Goal: Task Accomplishment & Management: Complete application form

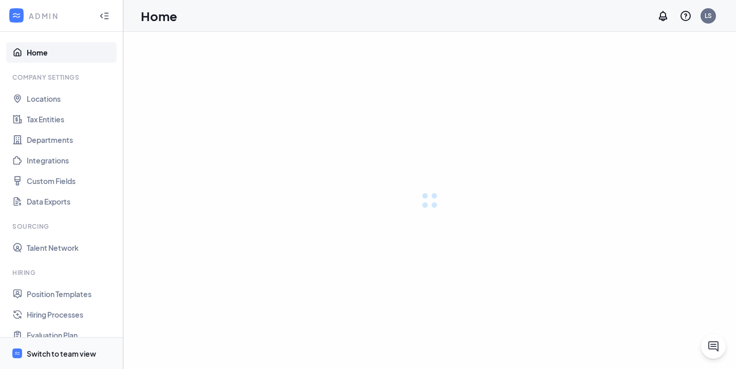
click at [9, 347] on li "Switch to team view" at bounding box center [61, 352] width 123 height 31
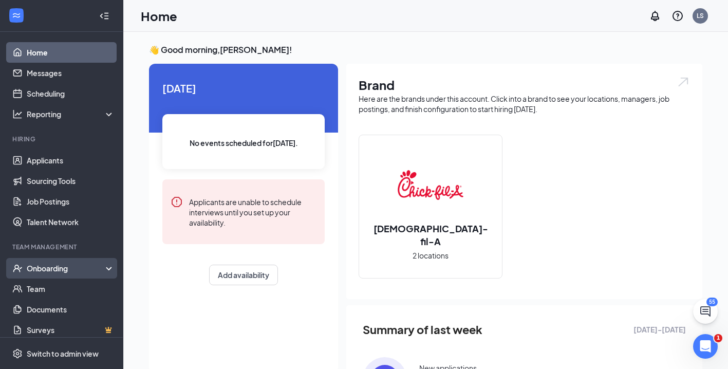
click at [46, 269] on div "Onboarding" at bounding box center [66, 268] width 79 height 10
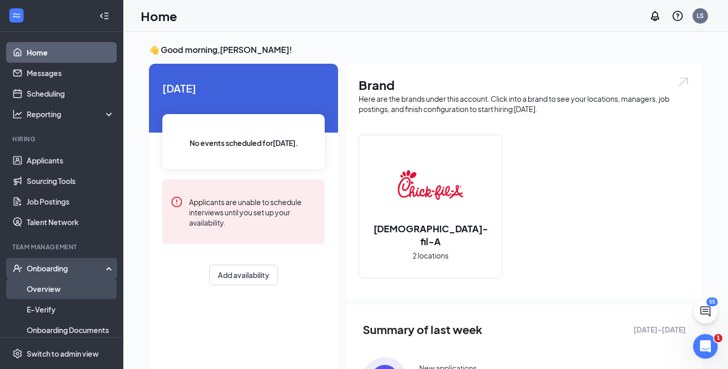
click at [46, 287] on link "Overview" at bounding box center [71, 288] width 88 height 21
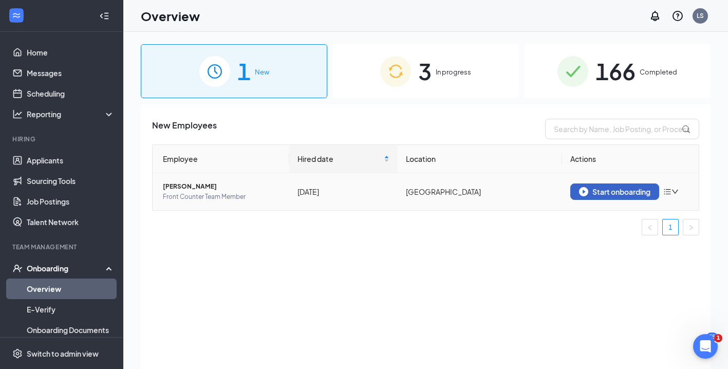
click at [606, 189] on div "Start onboarding" at bounding box center [614, 191] width 71 height 9
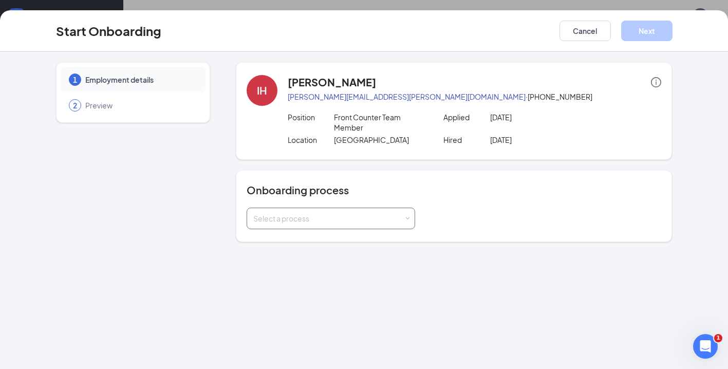
click at [399, 219] on div "Select a process" at bounding box center [328, 218] width 151 height 10
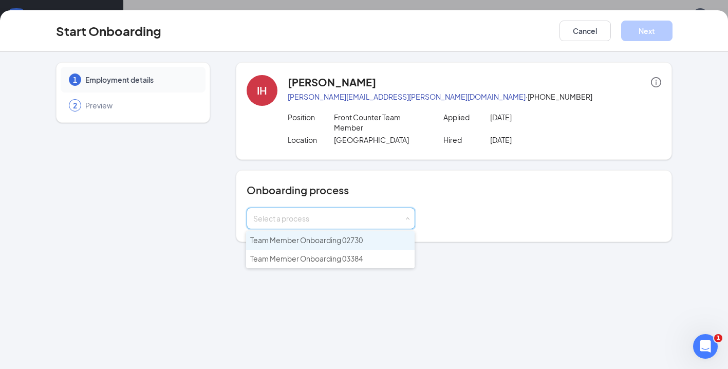
click at [388, 245] on li "Team Member Onboarding 02730" at bounding box center [330, 240] width 168 height 18
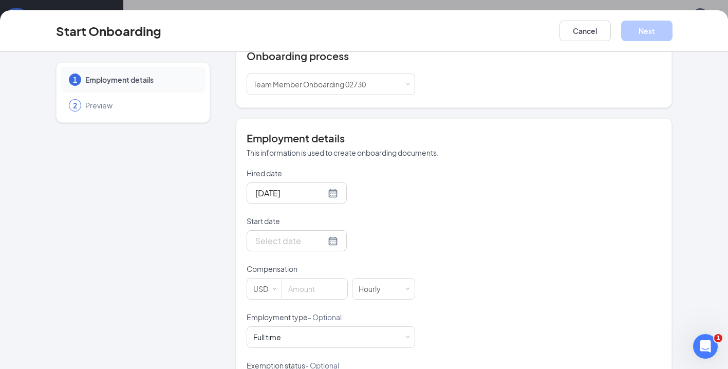
scroll to position [137, 0]
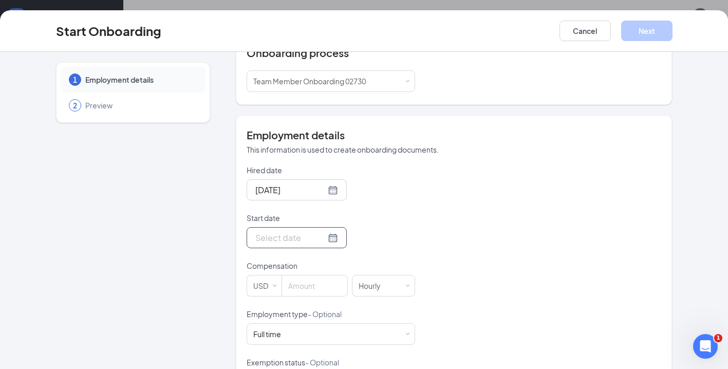
click at [323, 233] on div at bounding box center [297, 237] width 100 height 21
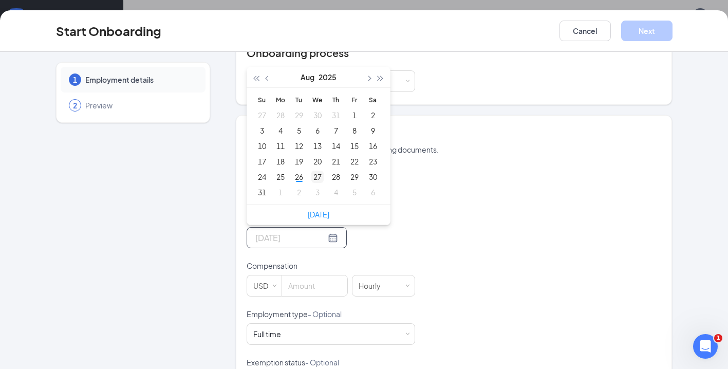
type input "[DATE]"
click at [314, 177] on div "27" at bounding box center [317, 177] width 12 height 12
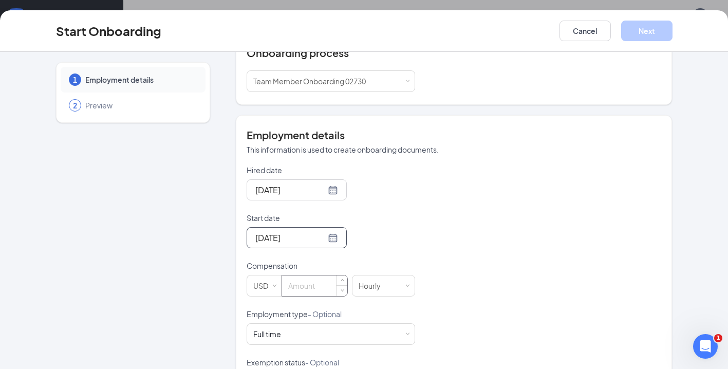
click at [311, 283] on input at bounding box center [314, 285] width 65 height 21
type input "15"
click at [507, 266] on div "Hired date [DATE] Start date [DATE] [DATE] Su Mo Tu We Th Fr Sa 27 28 29 30 31 …" at bounding box center [454, 309] width 415 height 288
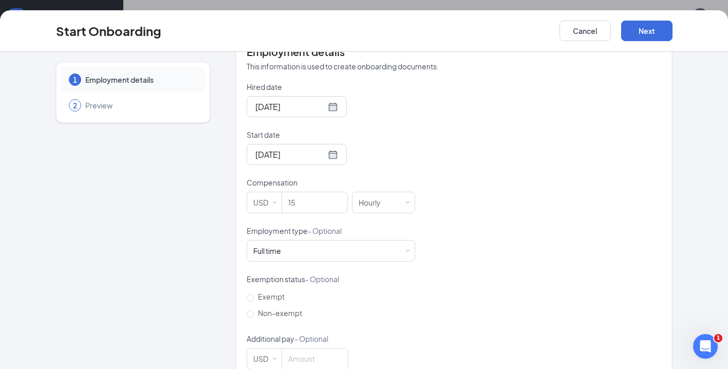
scroll to position [225, 0]
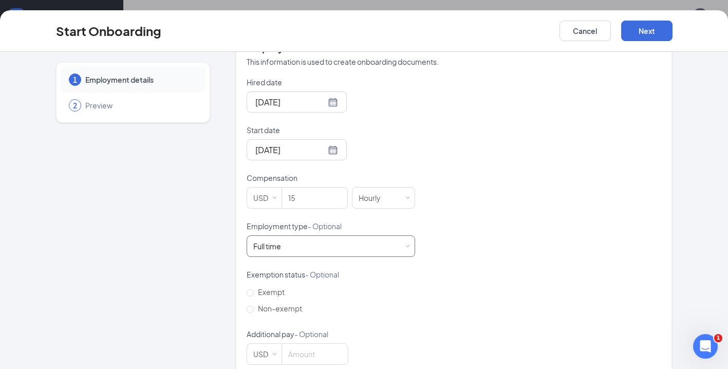
click at [405, 245] on span at bounding box center [407, 246] width 5 height 5
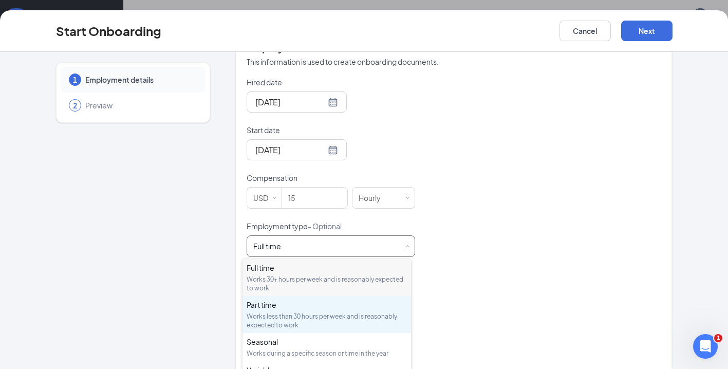
click at [300, 318] on div "Works less than 30 hours per week and is reasonably expected to work" at bounding box center [327, 320] width 160 height 17
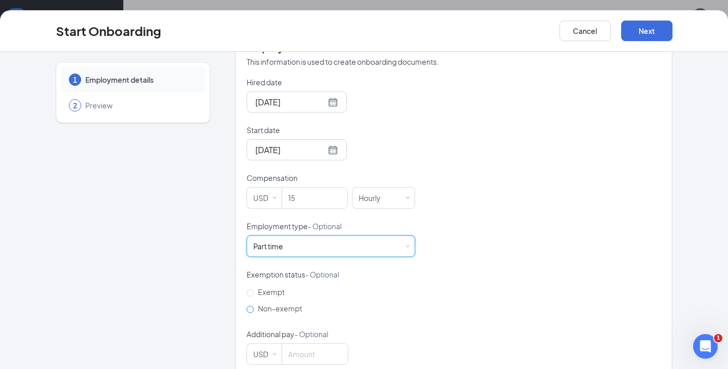
click at [248, 310] on input "Non-exempt" at bounding box center [250, 309] width 7 height 7
radio input "true"
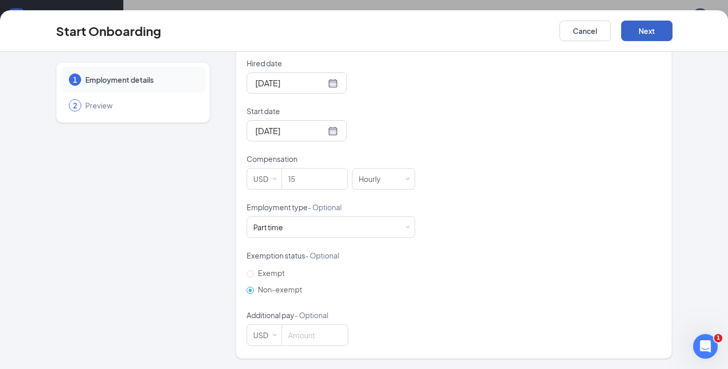
click at [656, 28] on button "Next" at bounding box center [646, 31] width 51 height 21
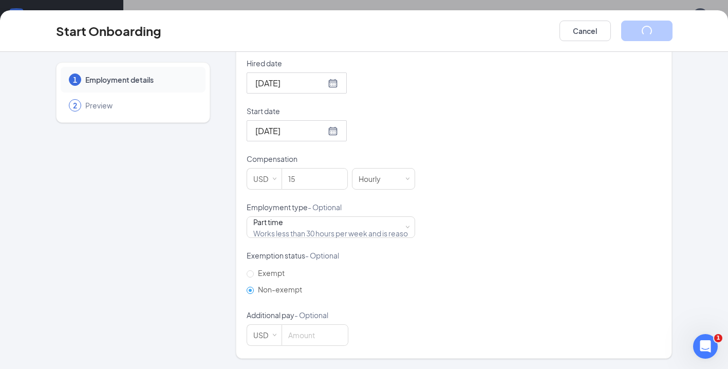
scroll to position [4, 0]
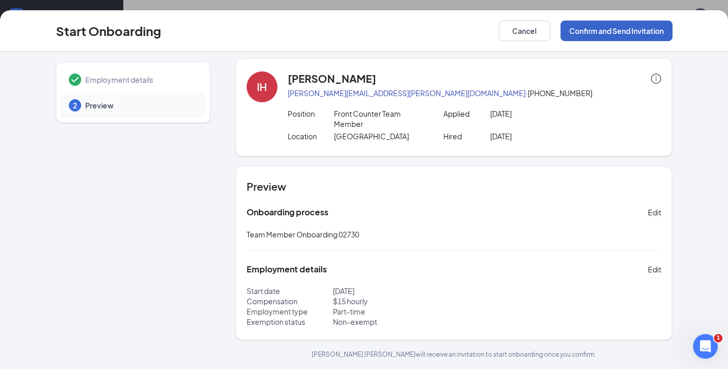
click at [638, 28] on button "Confirm and Send Invitation" at bounding box center [616, 31] width 112 height 21
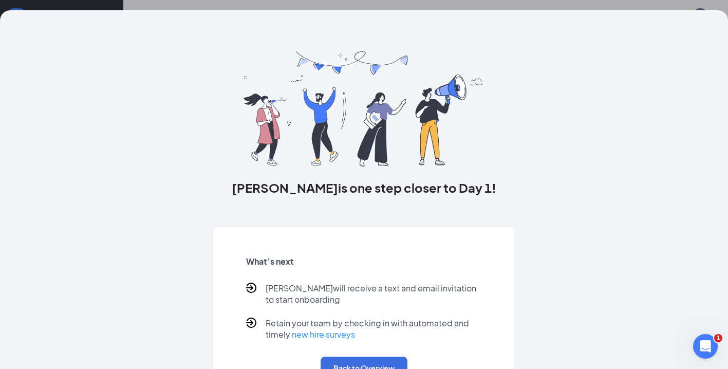
scroll to position [39, 0]
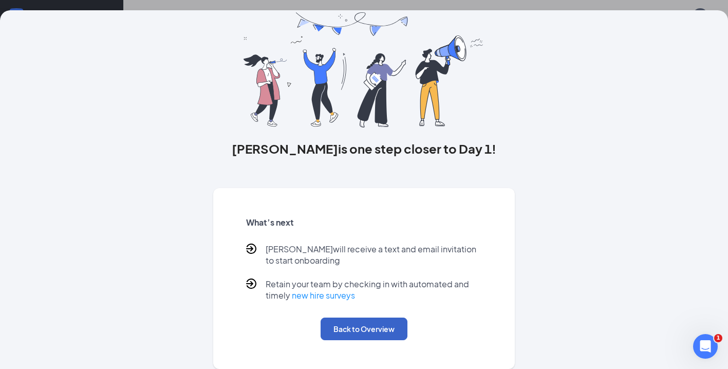
click at [356, 327] on button "Back to Overview" at bounding box center [364, 328] width 87 height 23
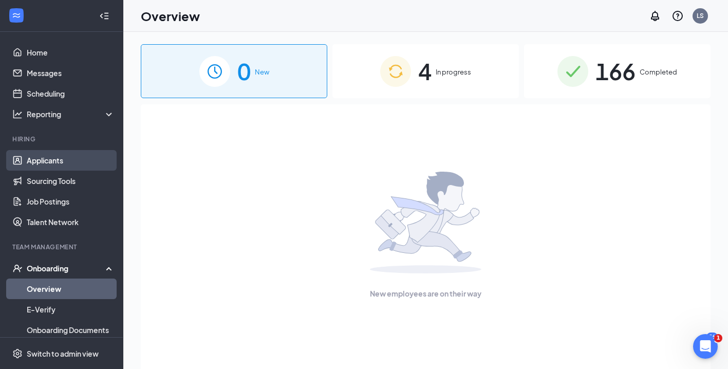
click at [59, 160] on link "Applicants" at bounding box center [71, 160] width 88 height 21
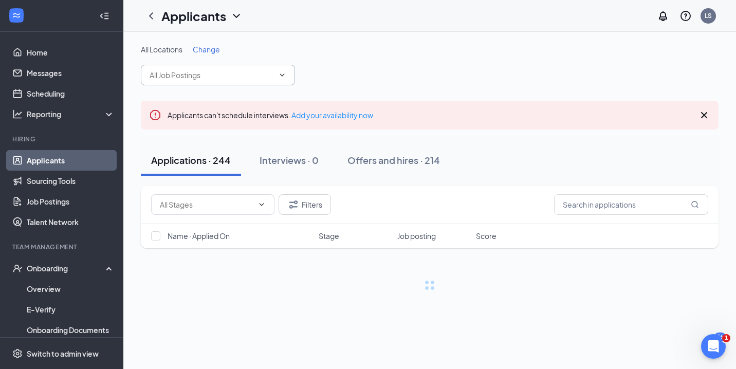
click at [281, 75] on icon "ChevronDown" at bounding box center [282, 74] width 5 height 3
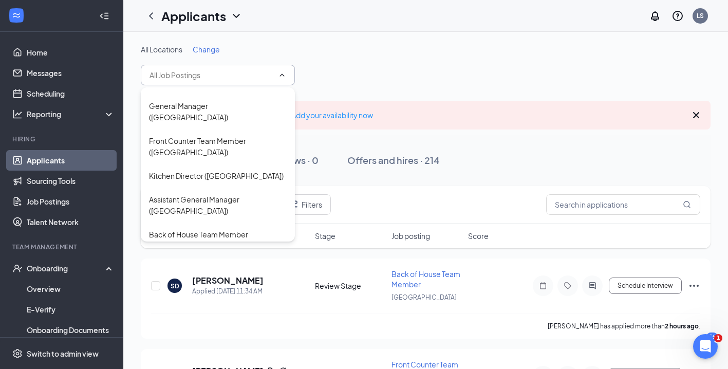
scroll to position [103, 0]
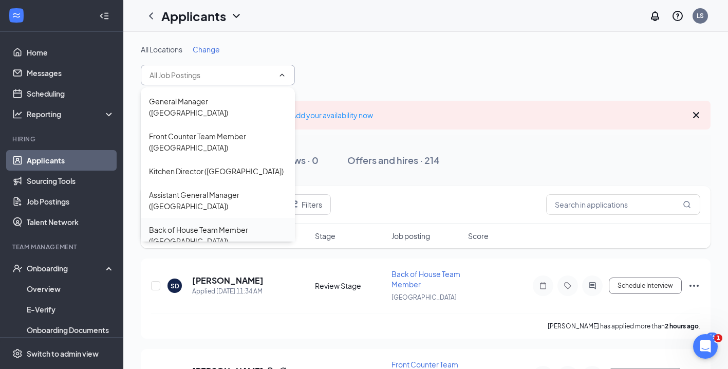
click at [264, 224] on div "Back of House Team Member ([GEOGRAPHIC_DATA])" at bounding box center [218, 235] width 138 height 23
type input "Back of House Team Member ([GEOGRAPHIC_DATA])"
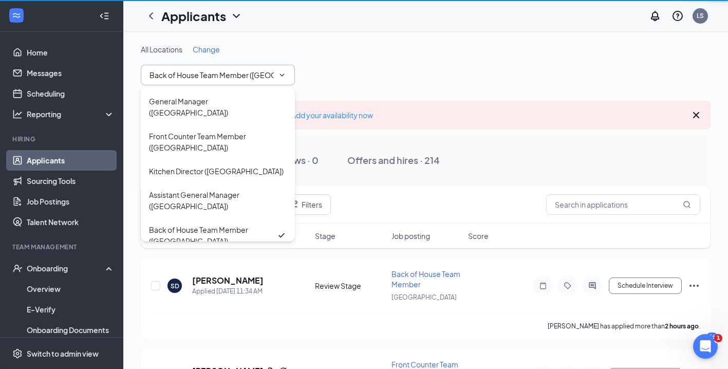
click at [270, 72] on input "Back of House Team Member ([GEOGRAPHIC_DATA])" at bounding box center [211, 74] width 124 height 11
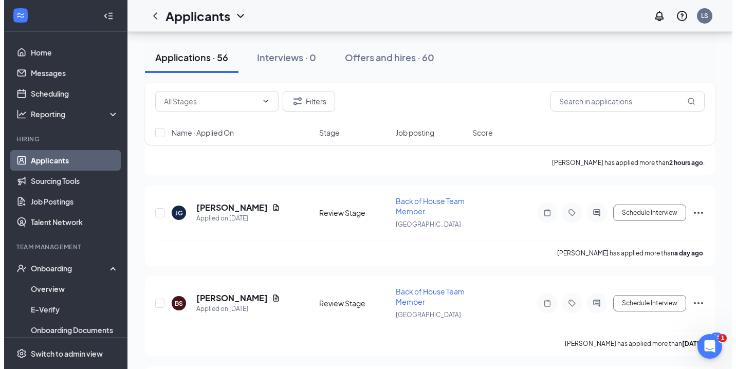
scroll to position [182, 0]
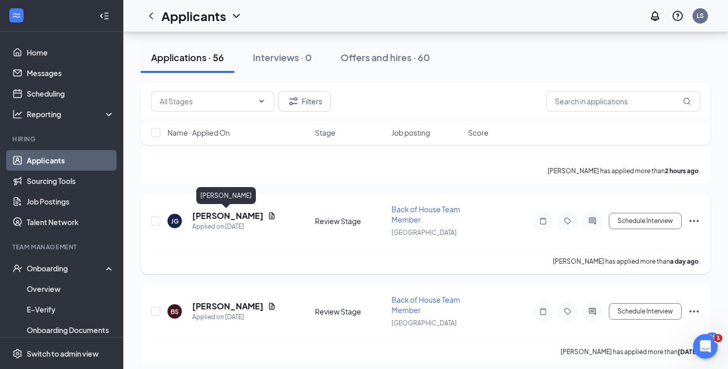
click at [217, 213] on h5 "[PERSON_NAME]" at bounding box center [227, 215] width 71 height 11
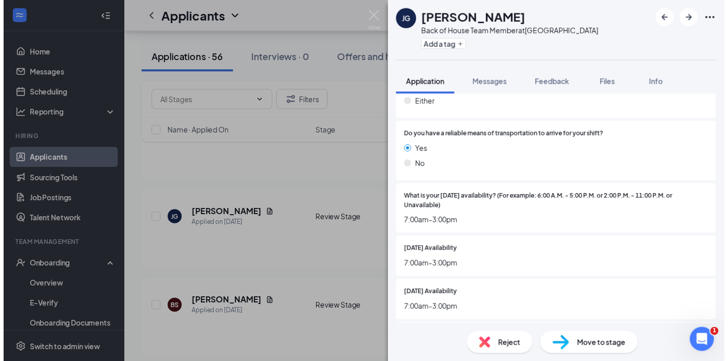
scroll to position [805, 0]
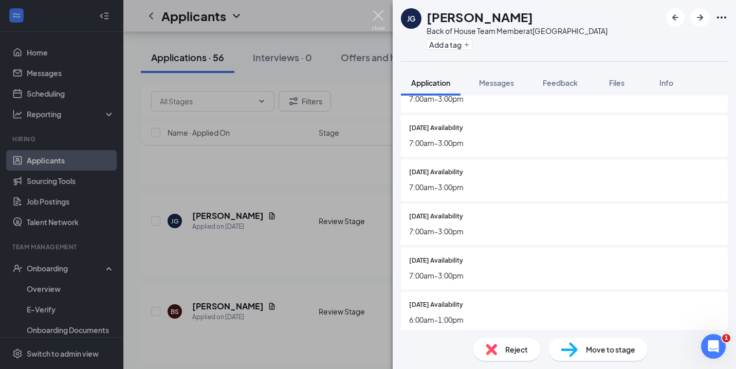
click at [375, 15] on img at bounding box center [378, 20] width 13 height 20
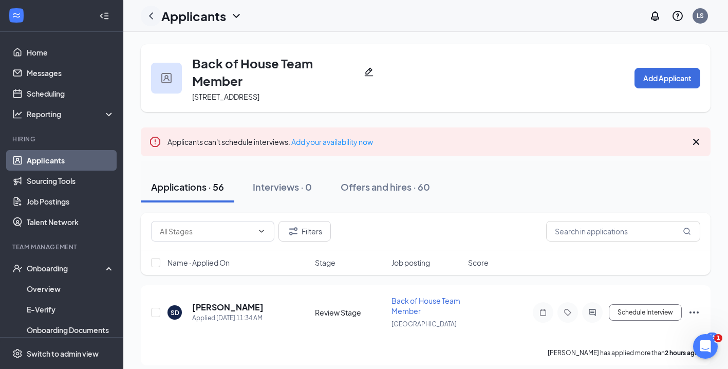
click at [154, 13] on icon "ChevronLeft" at bounding box center [151, 16] width 12 height 12
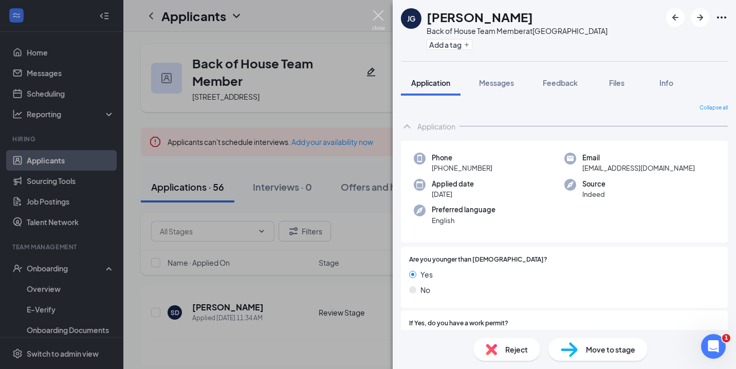
click at [374, 20] on img at bounding box center [378, 20] width 13 height 20
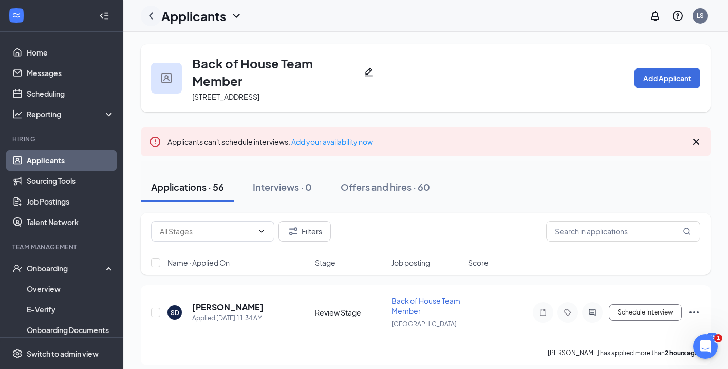
click at [152, 17] on icon "ChevronLeft" at bounding box center [151, 16] width 12 height 12
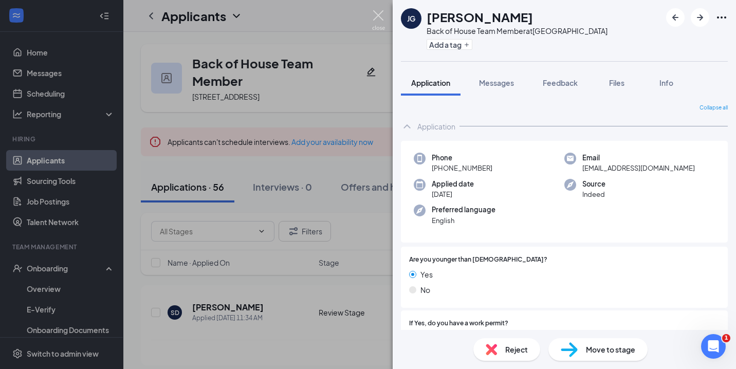
click at [378, 16] on img at bounding box center [378, 20] width 13 height 20
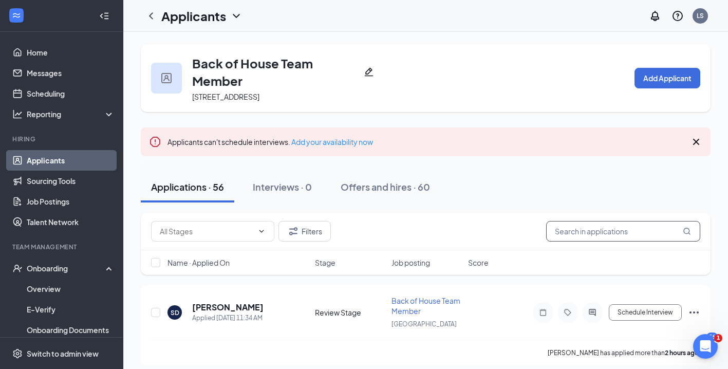
click at [611, 235] on input "text" at bounding box center [623, 231] width 154 height 21
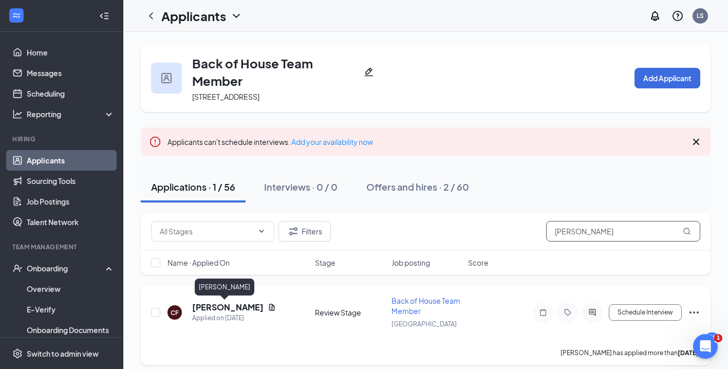
type input "[PERSON_NAME]"
click at [215, 306] on h5 "[PERSON_NAME]" at bounding box center [227, 307] width 71 height 11
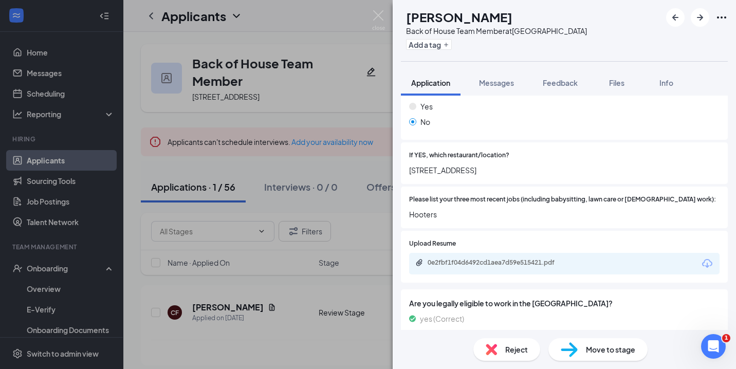
scroll to position [351, 0]
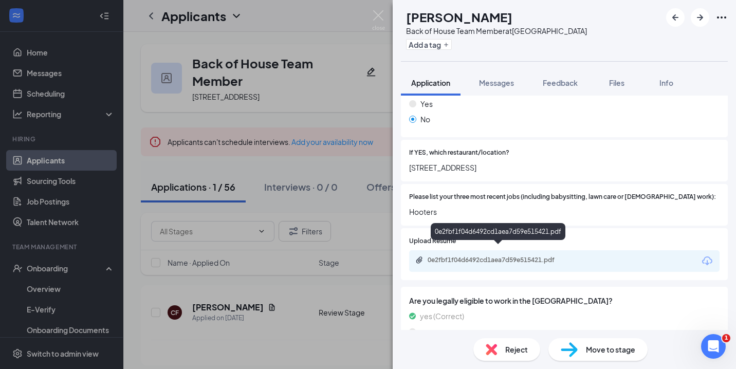
click at [491, 256] on div "0e2fbf1f04d6492cd1aea7d59e515421.pdf" at bounding box center [499, 260] width 144 height 8
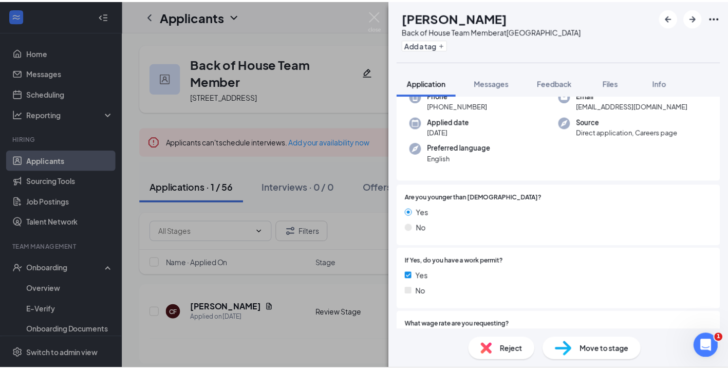
scroll to position [0, 0]
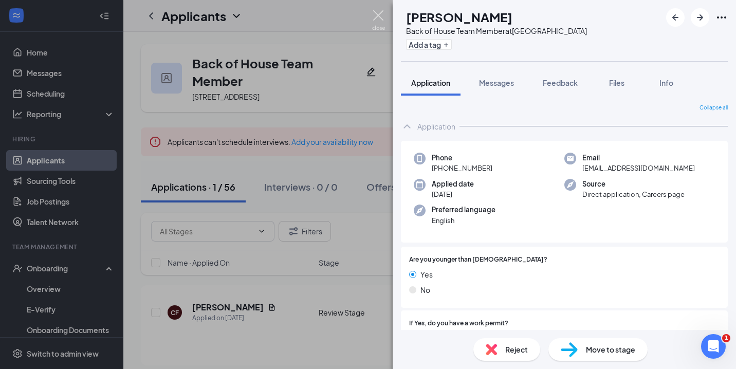
click at [378, 16] on img at bounding box center [378, 20] width 13 height 20
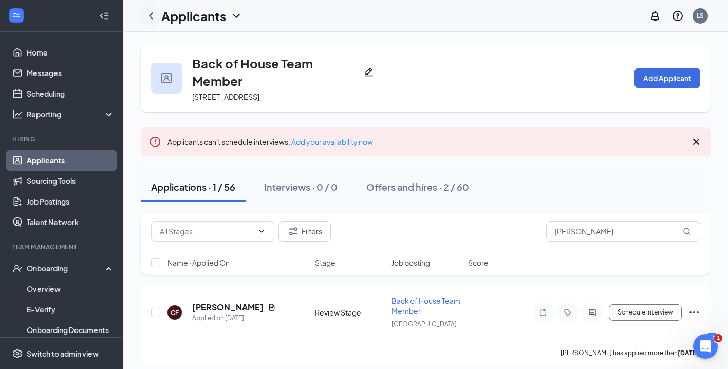
click at [146, 14] on icon "ChevronLeft" at bounding box center [151, 16] width 12 height 12
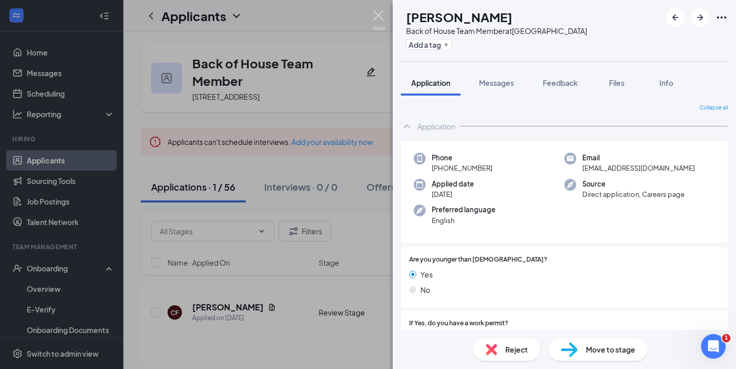
click at [377, 15] on img at bounding box center [378, 20] width 13 height 20
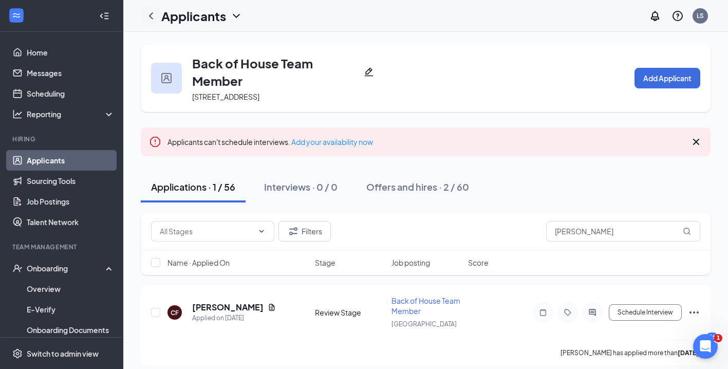
click at [151, 17] on icon "ChevronLeft" at bounding box center [151, 15] width 4 height 7
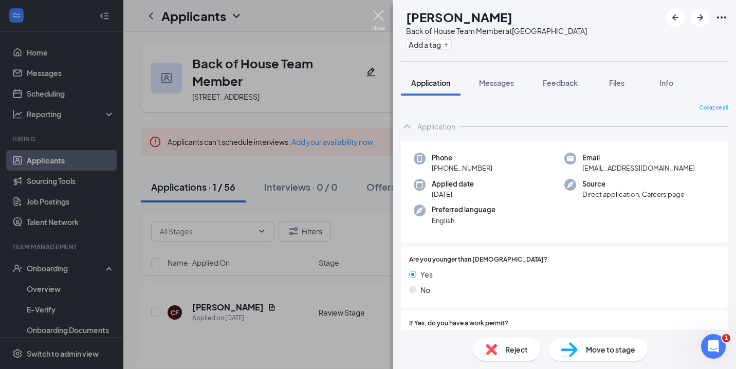
click at [380, 14] on img at bounding box center [378, 20] width 13 height 20
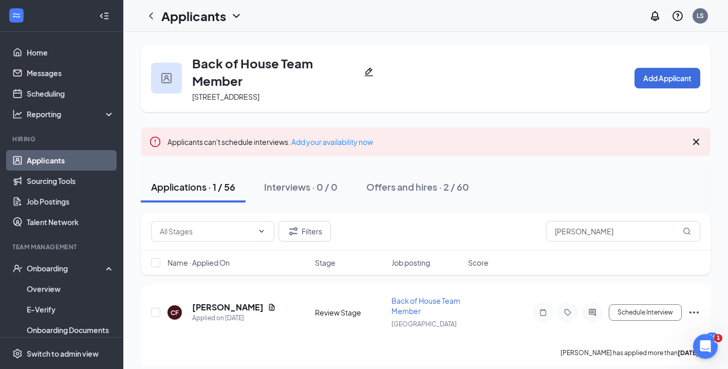
click at [63, 161] on link "Applicants" at bounding box center [71, 160] width 88 height 21
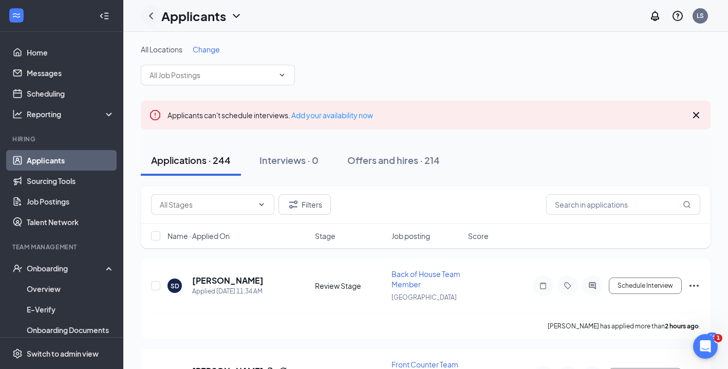
click at [152, 13] on icon "ChevronLeft" at bounding box center [151, 15] width 4 height 7
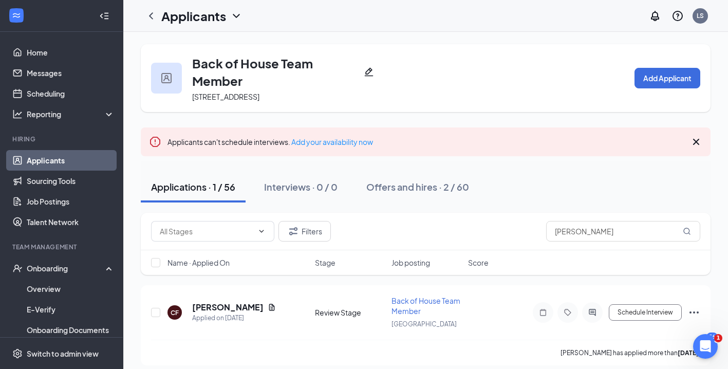
scroll to position [9, 0]
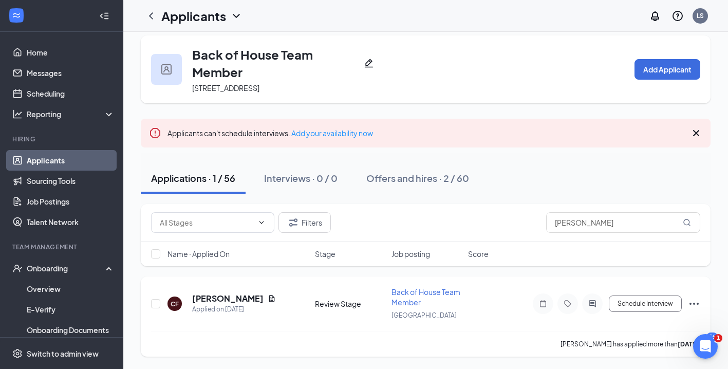
click at [697, 305] on icon "Ellipses" at bounding box center [694, 303] width 12 height 12
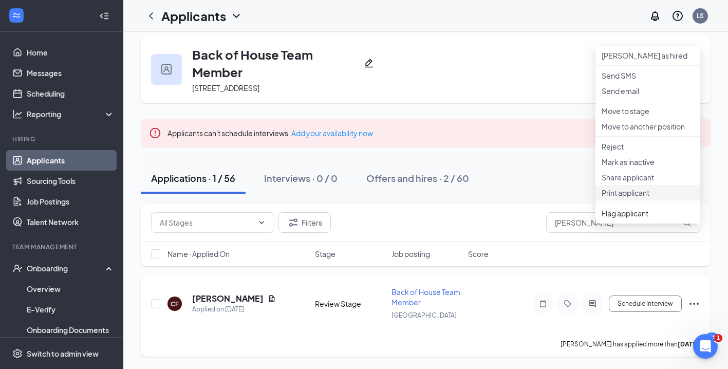
click at [625, 198] on p "Print applicant" at bounding box center [647, 192] width 92 height 10
